Goal: Transaction & Acquisition: Obtain resource

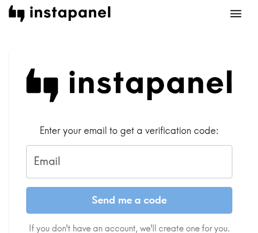
click at [123, 167] on input "Email" at bounding box center [129, 161] width 206 height 33
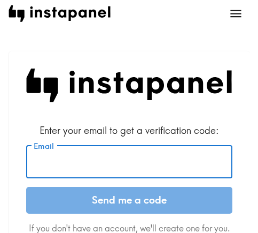
paste input "[EMAIL_ADDRESS][DOMAIN_NAME]"
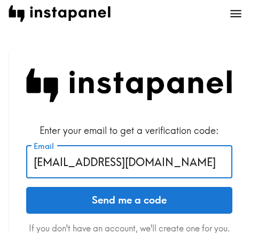
type input "[EMAIL_ADDRESS][DOMAIN_NAME]"
click at [113, 198] on button "Send me a code" at bounding box center [129, 200] width 206 height 27
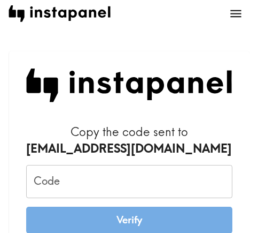
drag, startPoint x: 125, startPoint y: 161, endPoint x: 126, endPoint y: 152, distance: 9.7
click at [125, 162] on form "Copy the code sent to [EMAIL_ADDRESS][DOMAIN_NAME] Code Code Verify Check your …" at bounding box center [129, 227] width 206 height 206
drag, startPoint x: 107, startPoint y: 179, endPoint x: 119, endPoint y: 159, distance: 23.3
click at [107, 179] on input "Code" at bounding box center [129, 181] width 206 height 33
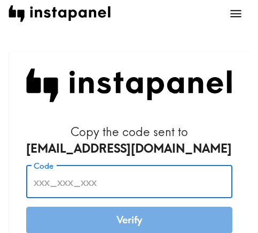
paste input "Npr_9bL_enq"
type input "Npr_9bL_enq"
click at [104, 217] on button "Verify" at bounding box center [129, 219] width 206 height 27
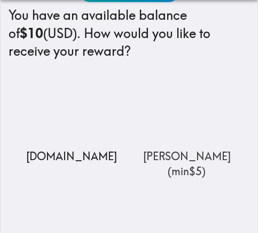
scroll to position [160, 0]
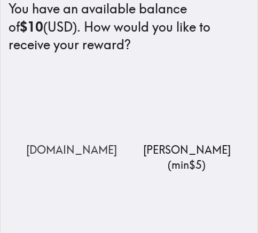
click at [57, 107] on img at bounding box center [71, 108] width 107 height 67
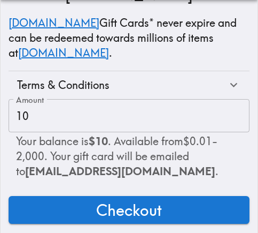
scroll to position [194, 0]
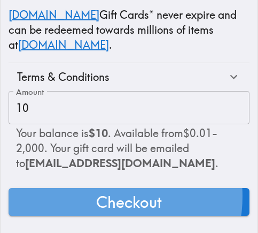
drag, startPoint x: 97, startPoint y: 187, endPoint x: 85, endPoint y: 176, distance: 16.7
click at [97, 191] on span "Checkout" at bounding box center [129, 201] width 66 height 21
